Goal: Transaction & Acquisition: Download file/media

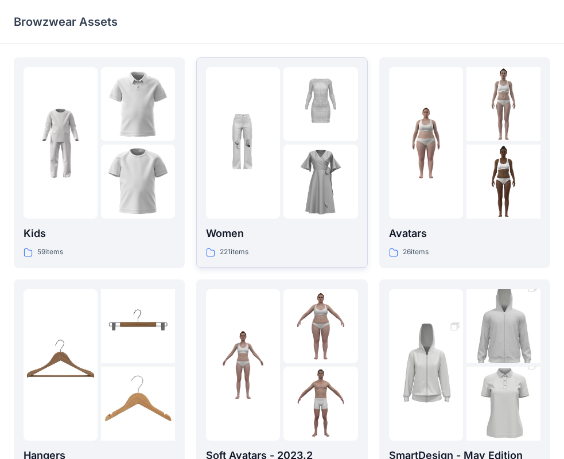
click at [230, 253] on p "221 items" at bounding box center [234, 252] width 29 height 12
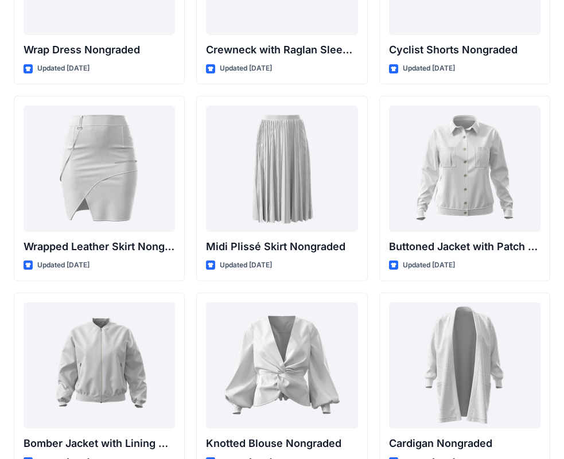
scroll to position [10439, 0]
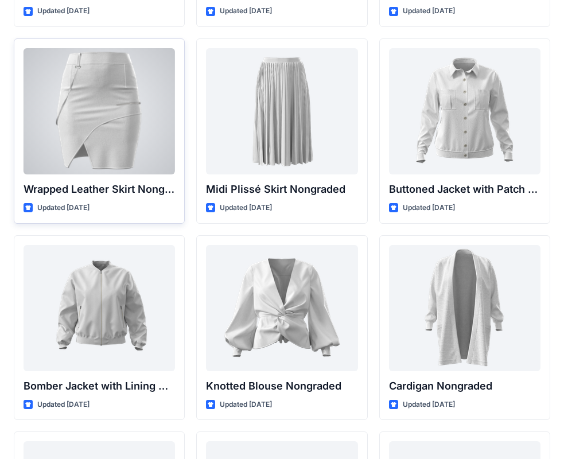
click at [71, 133] on div at bounding box center [100, 111] width 152 height 126
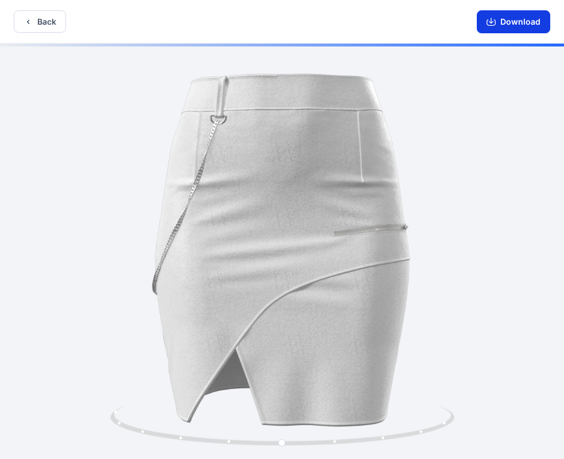
click at [512, 20] on button "Download" at bounding box center [513, 21] width 73 height 23
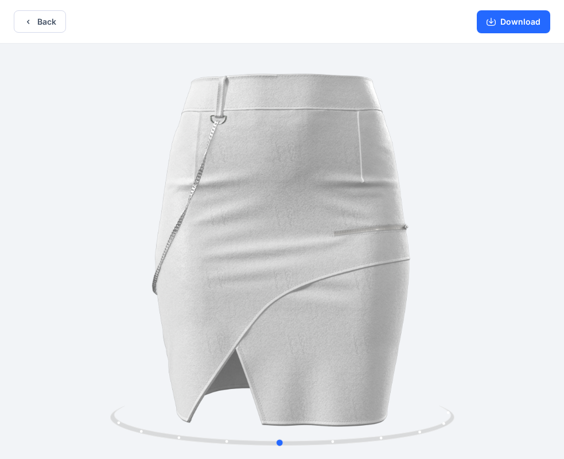
drag, startPoint x: 502, startPoint y: 298, endPoint x: 501, endPoint y: 286, distance: 12.2
click at [501, 286] on div at bounding box center [282, 253] width 564 height 418
